Goal: Information Seeking & Learning: Learn about a topic

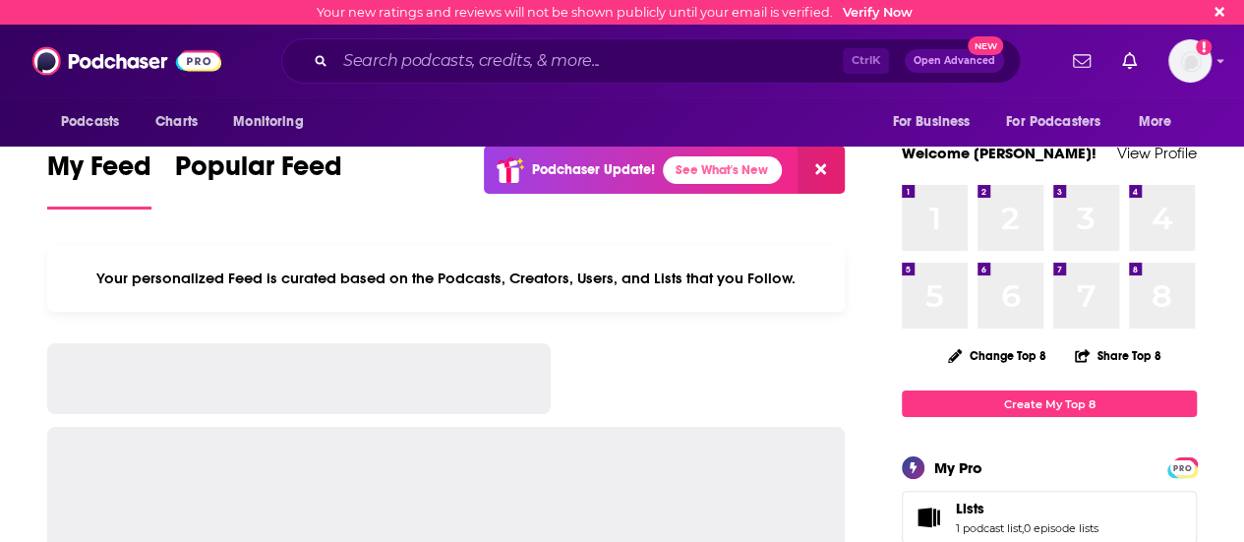
drag, startPoint x: 374, startPoint y: 41, endPoint x: 378, endPoint y: 56, distance: 15.3
click at [374, 43] on div "Ctrl K Open Advanced New" at bounding box center [651, 60] width 740 height 45
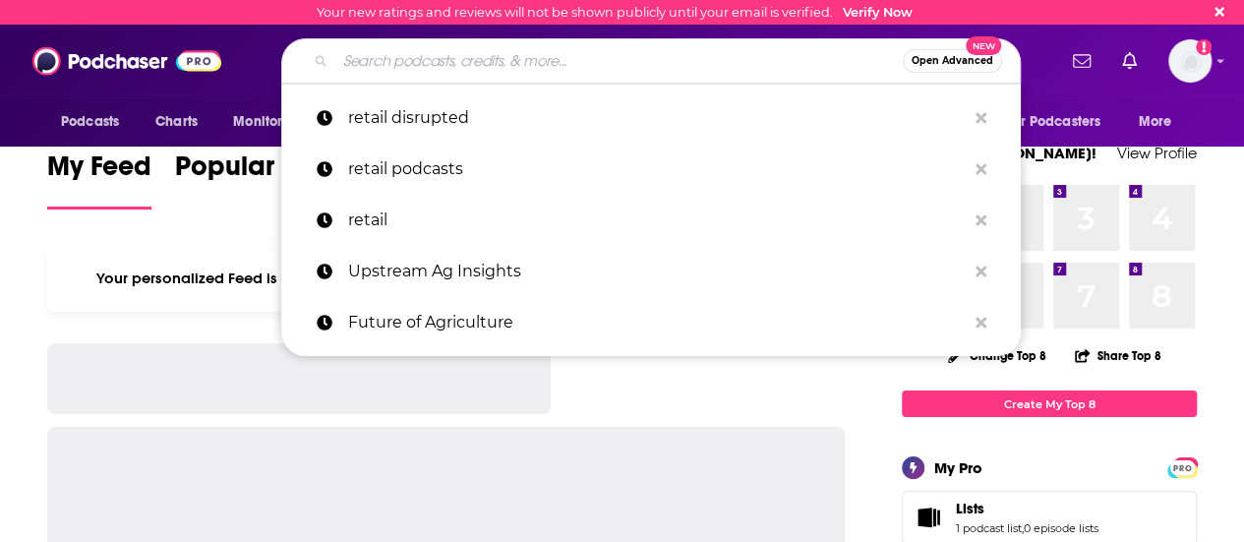
click at [378, 58] on input "Search podcasts, credits, & more..." at bounding box center [618, 60] width 567 height 31
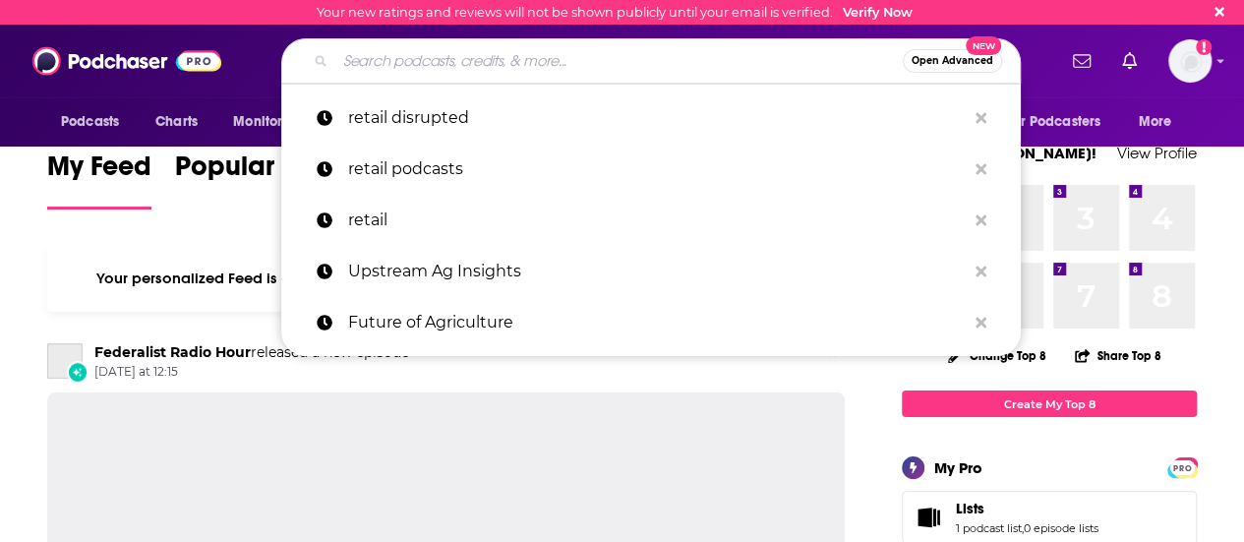
paste input "Security Now! podcast"
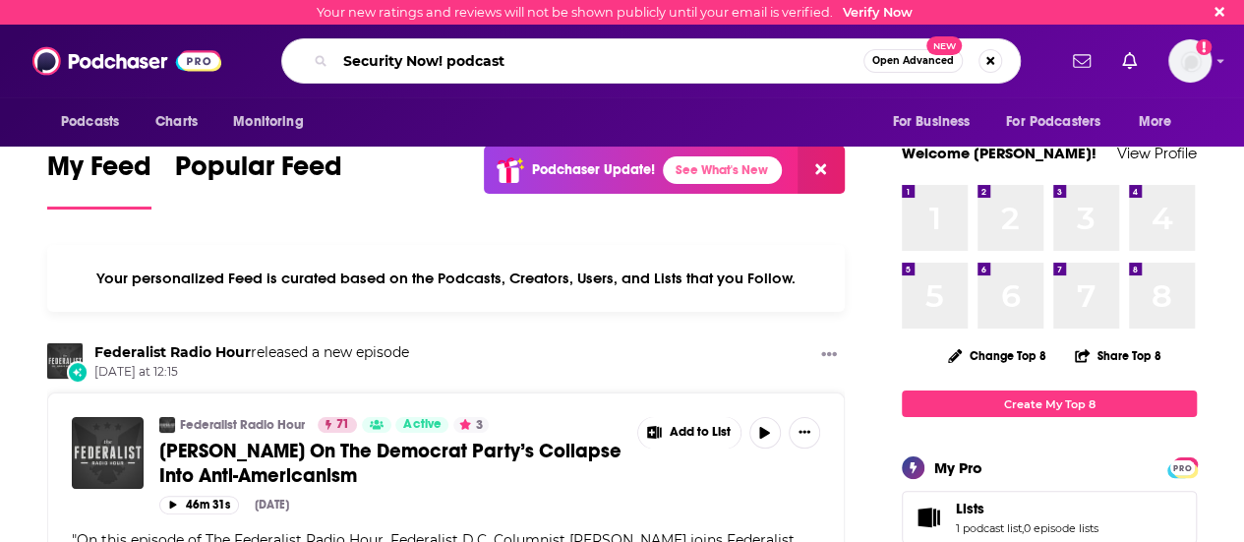
type input "Security Now! podcast"
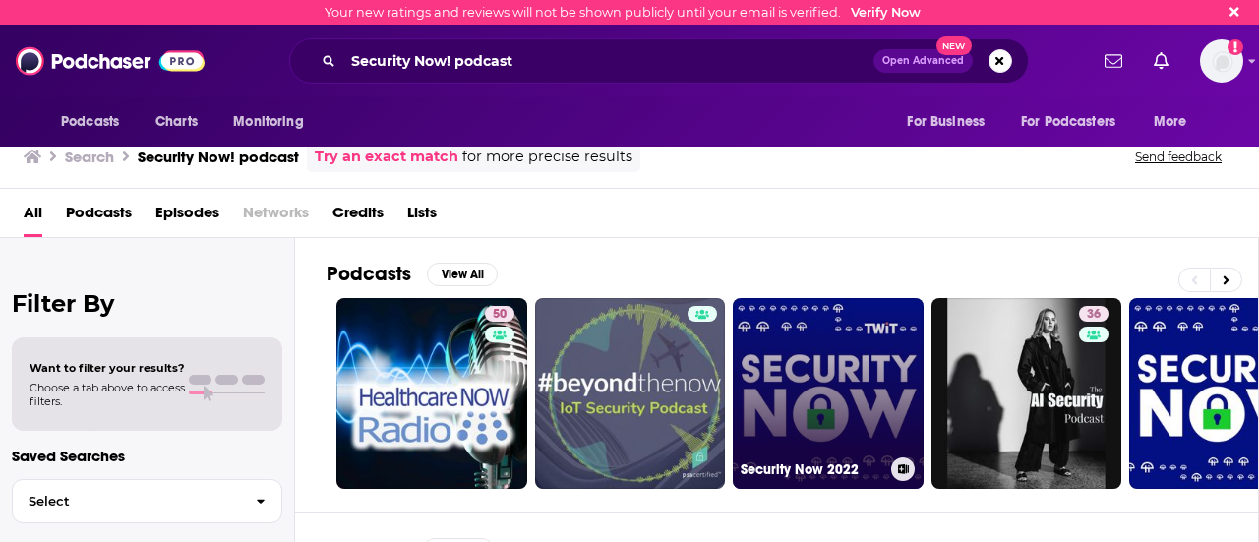
click at [834, 337] on link "Security Now 2022" at bounding box center [828, 393] width 191 height 191
